Goal: Use online tool/utility: Utilize a website feature to perform a specific function

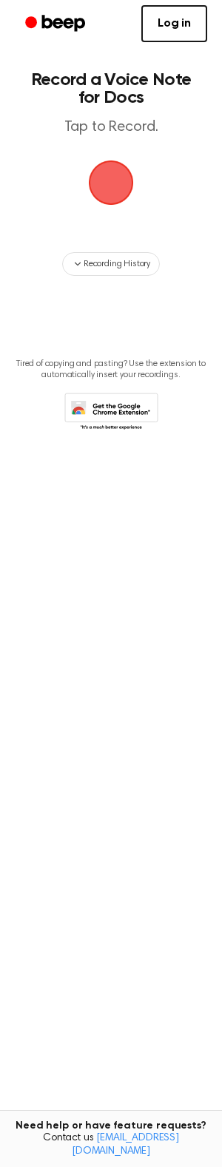
click at [106, 192] on span "button" at bounding box center [111, 182] width 72 height 72
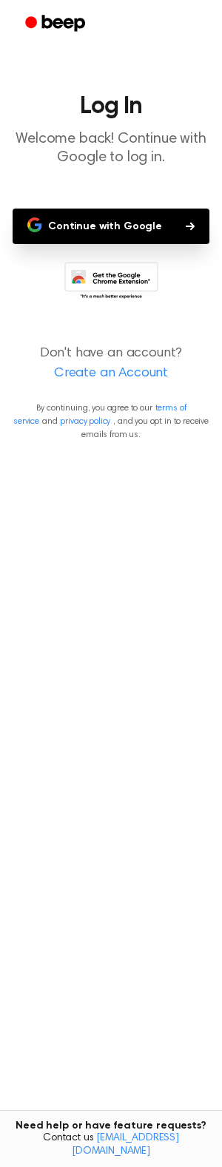
click at [149, 239] on button "Continue with Google" at bounding box center [111, 226] width 197 height 35
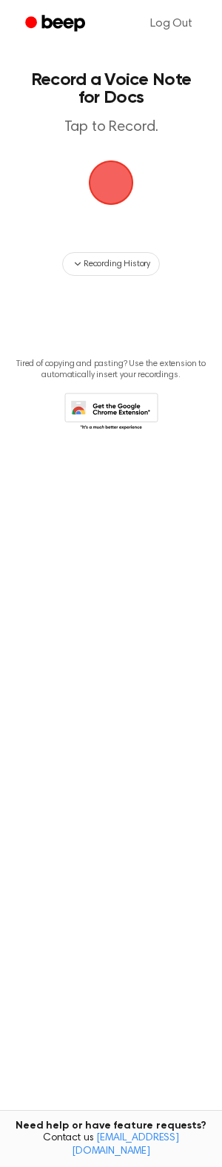
click at [112, 205] on span "button" at bounding box center [111, 182] width 83 height 83
click at [110, 192] on span "button" at bounding box center [111, 182] width 45 height 45
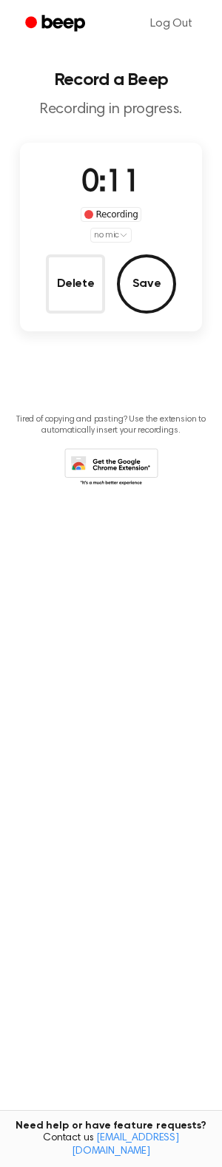
click at [161, 294] on button "Save" at bounding box center [146, 283] width 59 height 59
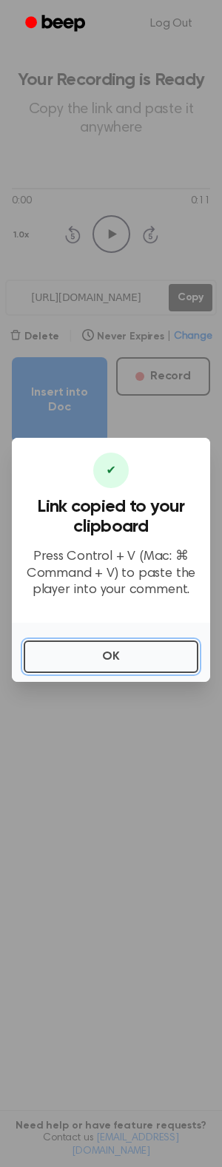
click at [92, 669] on button "OK" at bounding box center [111, 656] width 175 height 33
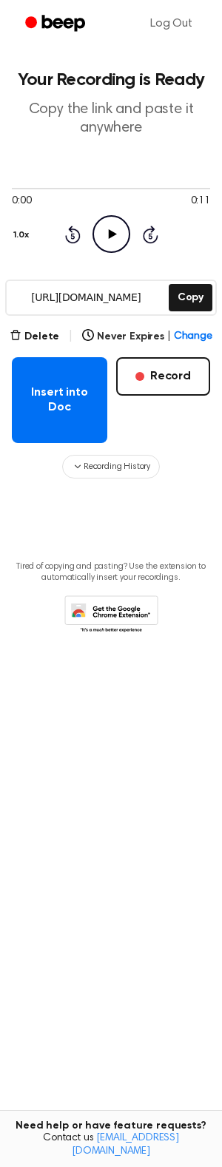
click at [60, 421] on button "Insert into Doc" at bounding box center [59, 400] width 95 height 86
click at [67, 405] on button "Insert into Doc" at bounding box center [59, 400] width 95 height 86
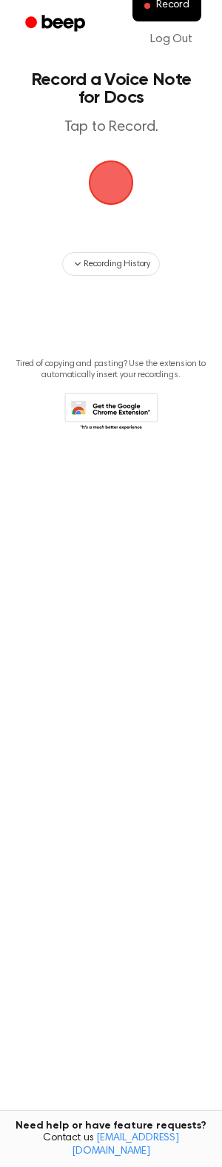
click at [121, 202] on span "button" at bounding box center [111, 183] width 80 height 80
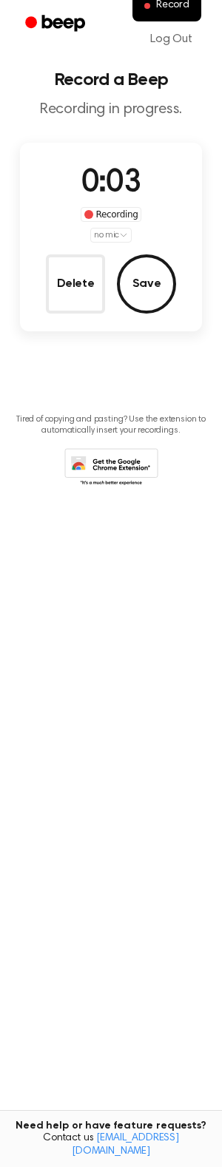
click at [155, 283] on button "Save" at bounding box center [146, 283] width 59 height 59
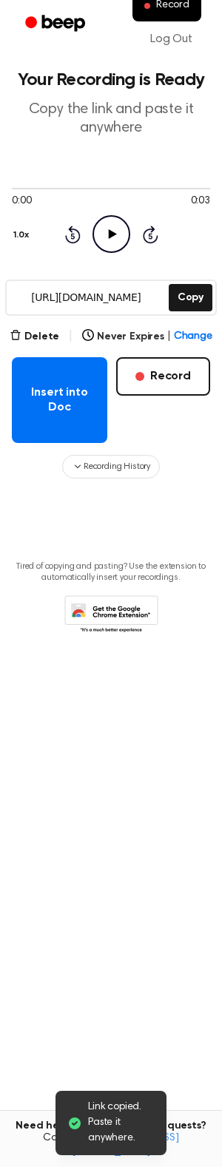
click at [44, 369] on button "Insert into Doc" at bounding box center [59, 400] width 95 height 86
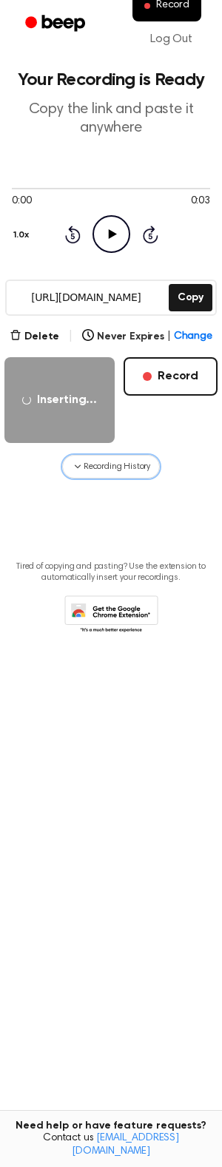
click at [116, 466] on span "Recording History" at bounding box center [117, 466] width 67 height 13
